Goal: Find specific page/section: Find specific page/section

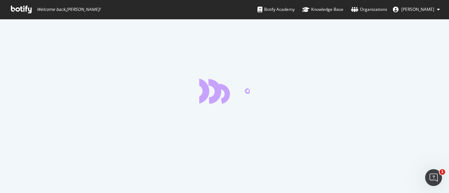
click at [20, 8] on icon at bounding box center [21, 10] width 21 height 8
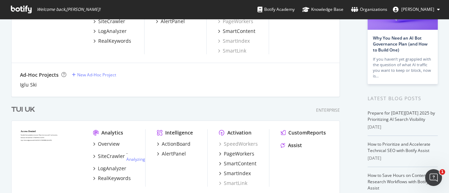
scroll to position [81, 0]
click at [31, 111] on div "TUI UK" at bounding box center [23, 110] width 24 height 10
